Goal: Task Accomplishment & Management: Manage account settings

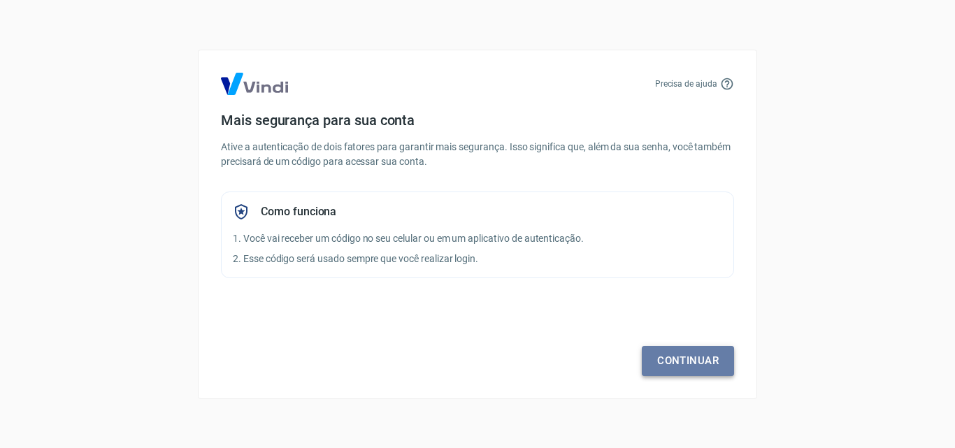
click at [687, 362] on link "Continuar" at bounding box center [688, 360] width 92 height 29
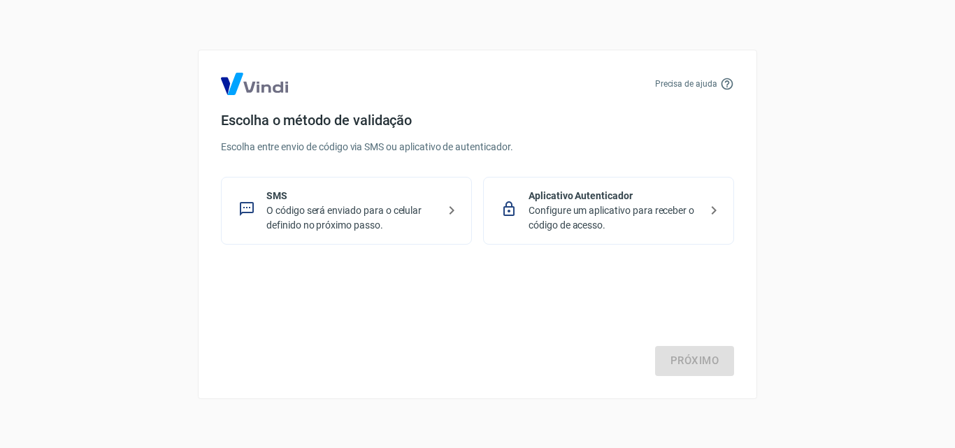
click at [317, 215] on p "O código será enviado para o celular definido no próximo passo." at bounding box center [351, 218] width 171 height 29
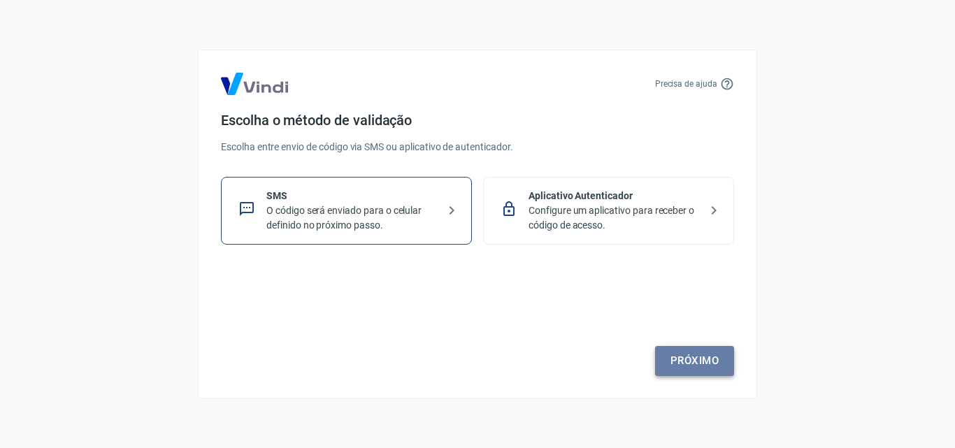
click at [695, 357] on link "Próximo" at bounding box center [694, 360] width 79 height 29
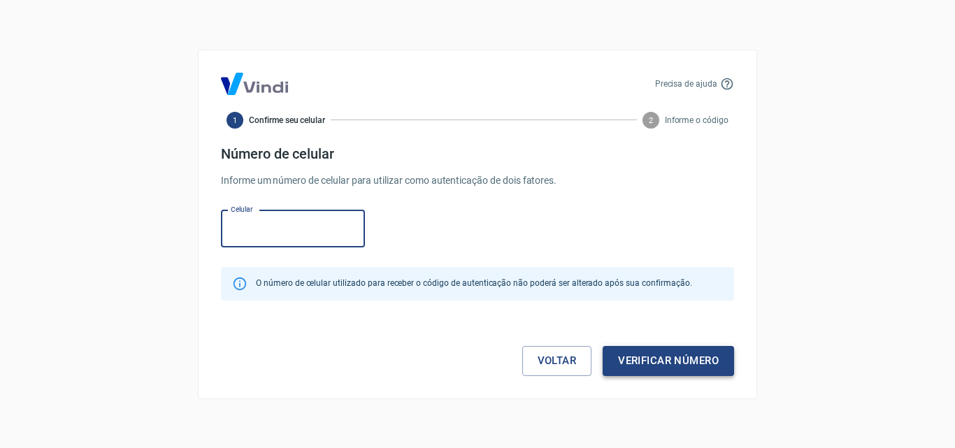
click at [690, 364] on button "Verificar número" at bounding box center [668, 360] width 131 height 29
